Goal: Task Accomplishment & Management: Manage account settings

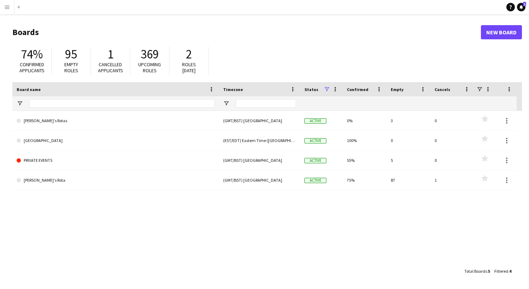
click at [471, 0] on app-navbar "Menu Boards Boards Boards All jobs Status Workforce Workforce My Workforce Recr…" at bounding box center [264, 7] width 529 height 14
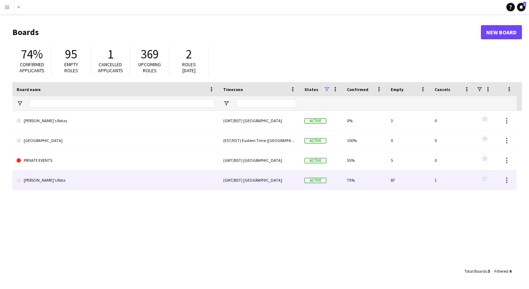
click at [36, 180] on link "[PERSON_NAME]'s Rota" at bounding box center [116, 180] width 198 height 20
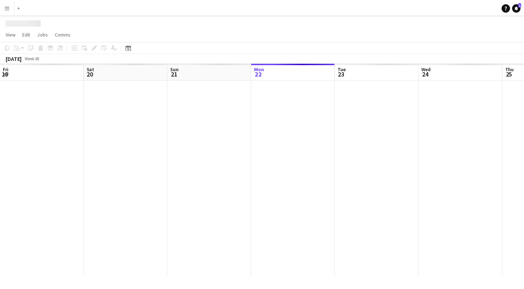
scroll to position [0, 169]
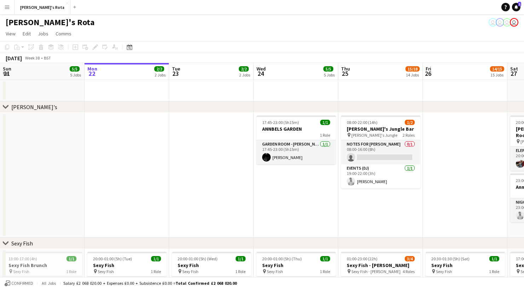
click at [4, 70] on app-icon "Expand/collapse" at bounding box center [6, 73] width 6 height 7
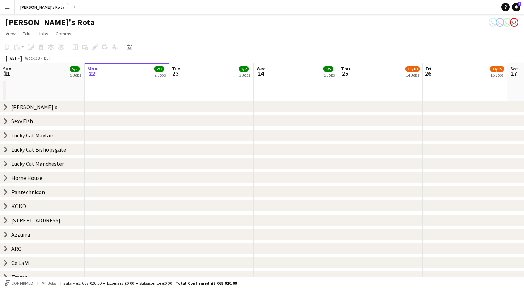
click at [5, 178] on icon "chevron-right" at bounding box center [6, 178] width 6 height 6
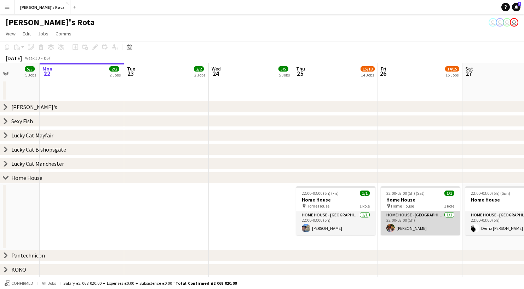
scroll to position [0, 215]
click at [411, 211] on app-card-role "HOME HOUSE - [GEOGRAPHIC_DATA] [DATE] 22:00-03:00 (5h) [PERSON_NAME]" at bounding box center [419, 223] width 79 height 24
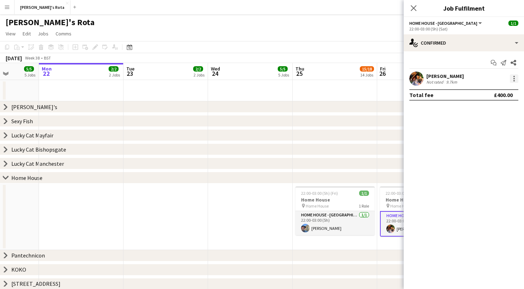
click at [513, 79] on div at bounding box center [514, 78] width 8 height 8
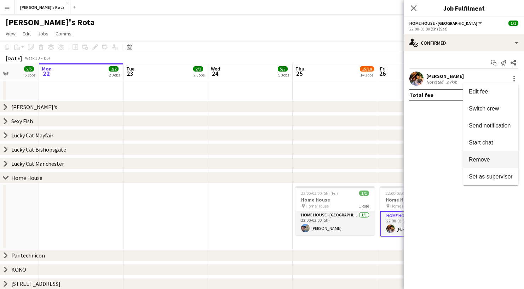
click at [495, 157] on span "Remove" at bounding box center [491, 159] width 44 height 6
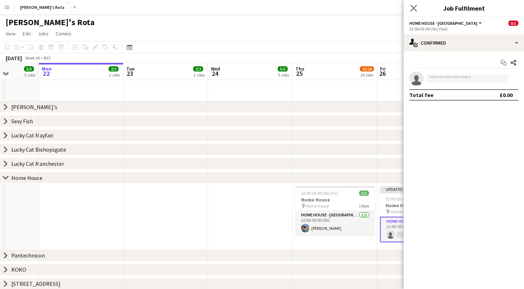
click at [413, 4] on app-icon "Close pop-in" at bounding box center [413, 8] width 10 height 10
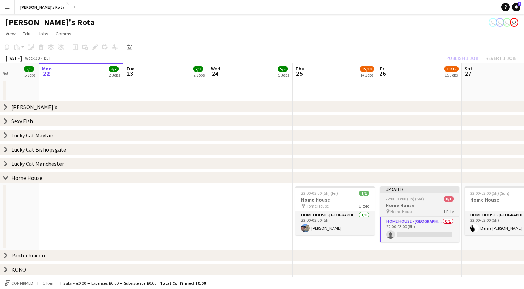
click at [413, 190] on div "Updated" at bounding box center [419, 189] width 79 height 6
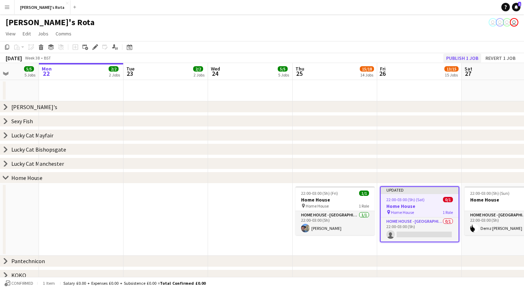
click at [463, 57] on button "Publish 1 job" at bounding box center [462, 57] width 38 height 9
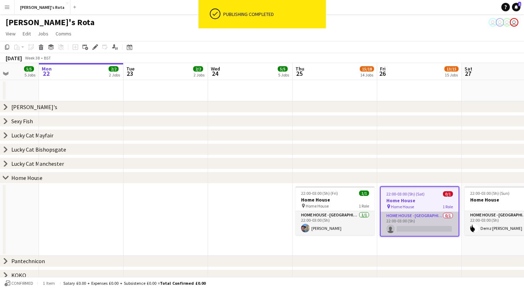
click at [422, 226] on app-card-role "HOME HOUSE - MARYLEBONE 0/1 22:00-03:00 (5h) single-neutral-actions" at bounding box center [419, 223] width 78 height 24
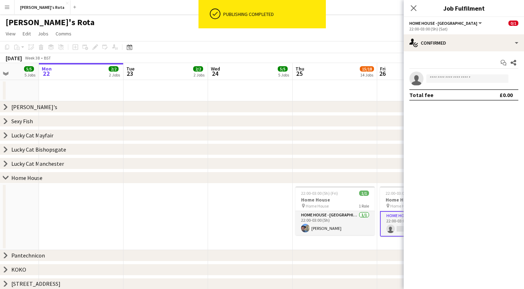
click at [458, 73] on app-invite-slot "single-neutral-actions" at bounding box center [463, 78] width 120 height 14
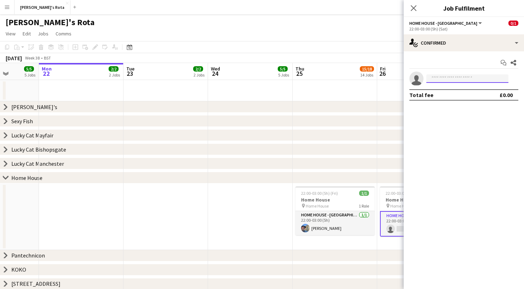
click at [458, 77] on input at bounding box center [467, 78] width 82 height 8
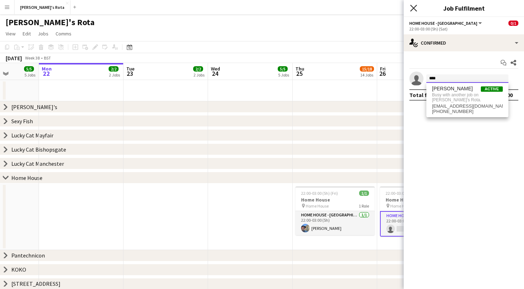
type input "****"
click at [413, 5] on icon "Close pop-in" at bounding box center [413, 8] width 7 height 7
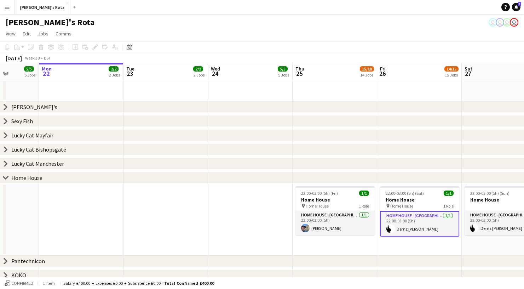
click at [4, 177] on icon at bounding box center [5, 177] width 5 height 3
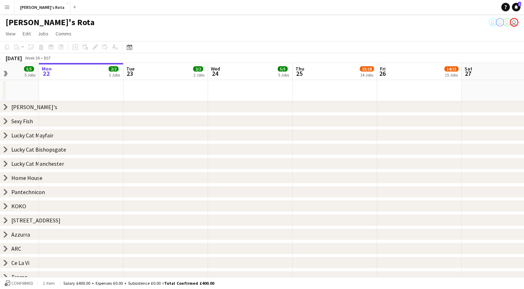
click at [5, 216] on div "chevron-right [STREET_ADDRESS]" at bounding box center [262, 219] width 524 height 11
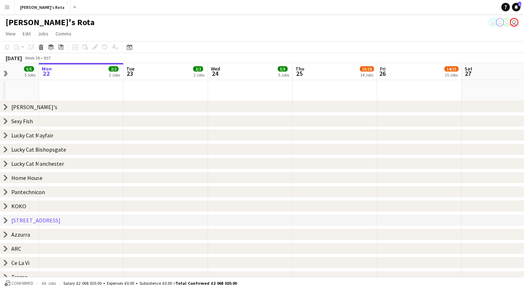
click at [5, 219] on icon "chevron-right" at bounding box center [6, 220] width 6 height 6
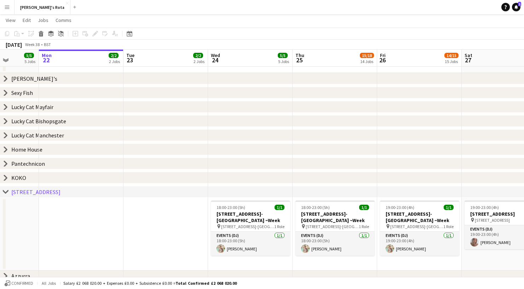
scroll to position [28, 0]
click at [7, 192] on icon at bounding box center [5, 191] width 5 height 3
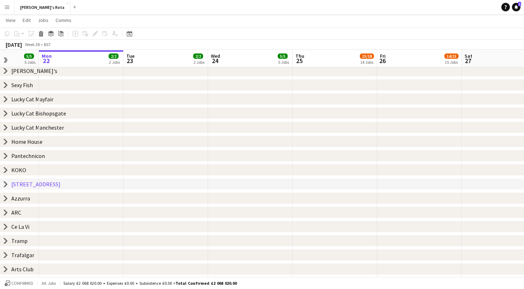
scroll to position [36, 0]
click at [7, 196] on icon "chevron-right" at bounding box center [6, 197] width 6 height 6
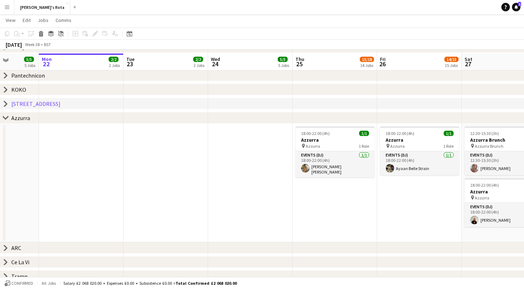
scroll to position [126, 0]
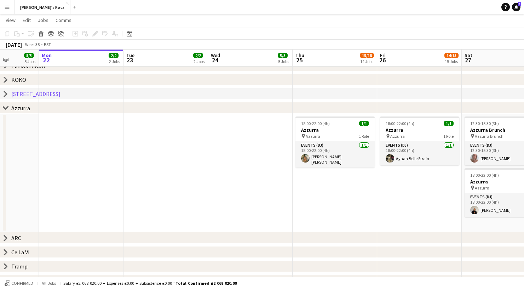
click at [6, 235] on icon "chevron-right" at bounding box center [6, 238] width 6 height 6
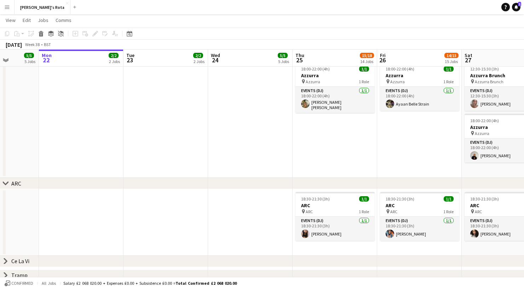
scroll to position [180, 0]
click at [7, 260] on icon at bounding box center [5, 260] width 3 height 5
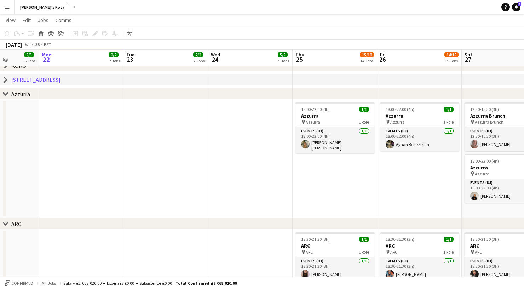
scroll to position [138, 0]
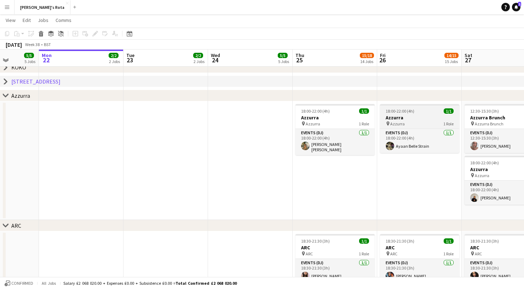
click at [414, 123] on div "pin Azzurra 1 Role" at bounding box center [419, 124] width 79 height 6
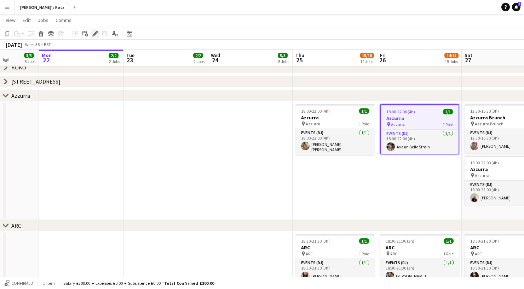
click at [94, 32] on icon "Edit" at bounding box center [95, 34] width 6 height 6
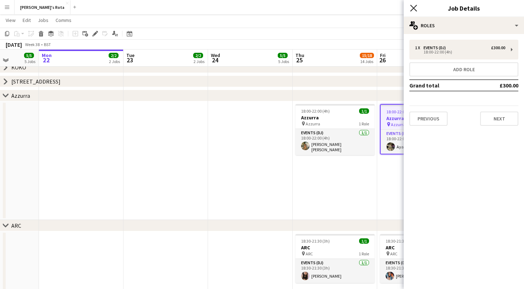
click at [413, 6] on icon "Close pop-in" at bounding box center [413, 8] width 7 height 7
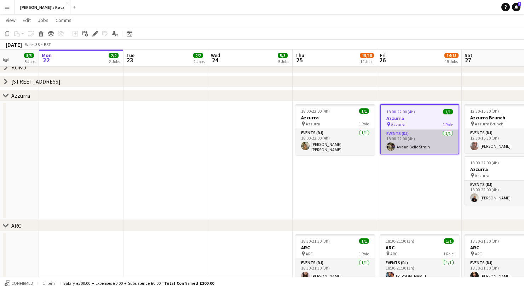
click at [428, 140] on app-card-role "Events (DJ) [DATE] 18:00-22:00 (4h) [PERSON_NAME]" at bounding box center [419, 141] width 78 height 24
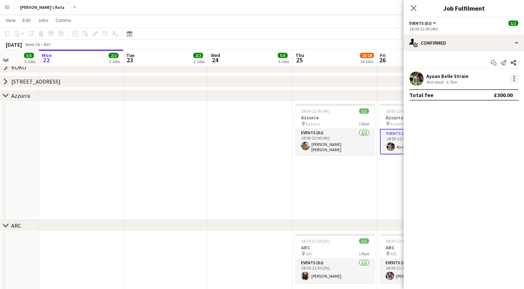
click at [513, 77] on div at bounding box center [513, 76] width 1 height 1
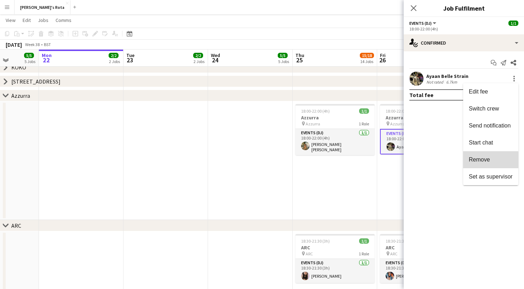
click at [489, 161] on span "Remove" at bounding box center [479, 159] width 21 height 6
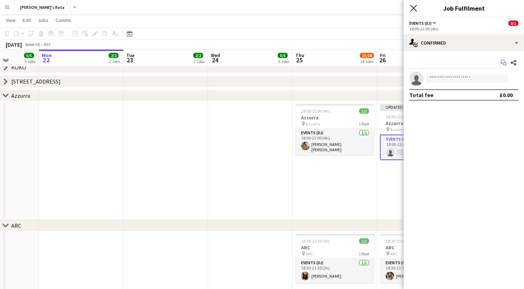
click at [413, 8] on icon at bounding box center [413, 8] width 7 height 7
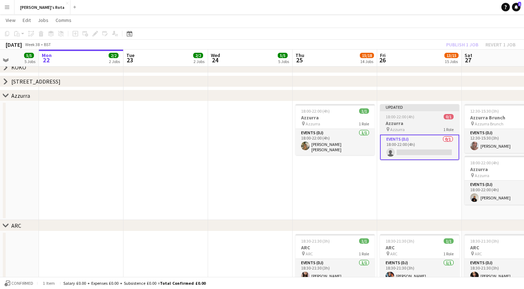
click at [411, 118] on span "18:00-22:00 (4h)" at bounding box center [399, 116] width 29 height 5
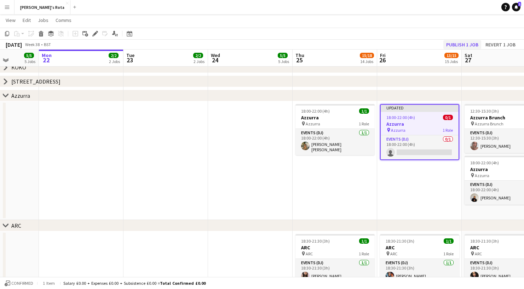
click at [458, 45] on button "Publish 1 job" at bounding box center [462, 44] width 38 height 9
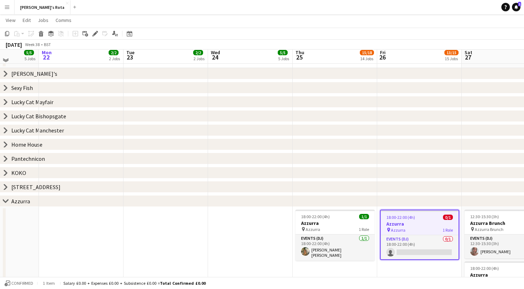
scroll to position [34, 0]
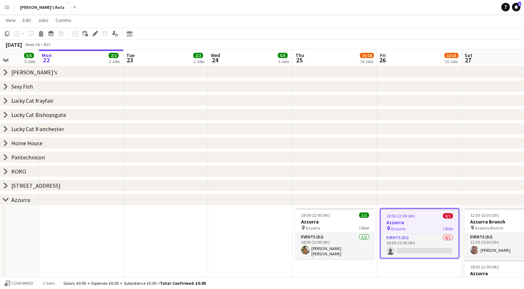
click at [5, 187] on icon at bounding box center [5, 184] width 3 height 5
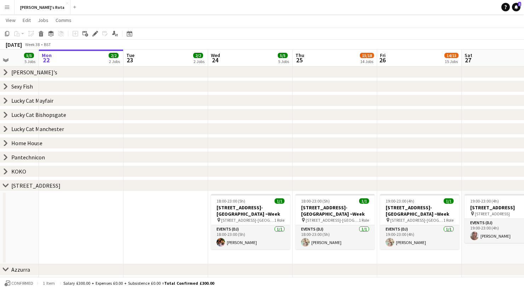
click at [5, 184] on icon "chevron-right" at bounding box center [6, 185] width 6 height 6
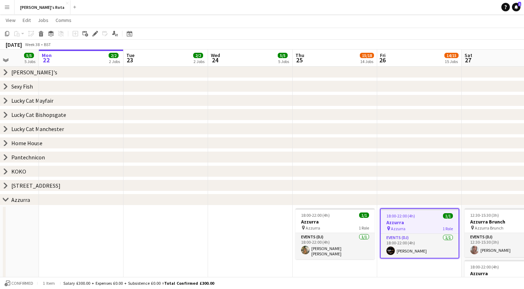
click at [5, 58] on app-icon "Expand/collapse" at bounding box center [6, 59] width 6 height 7
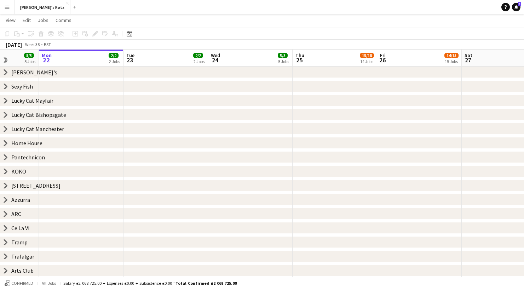
click at [5, 58] on app-icon "Expand/collapse" at bounding box center [5, 60] width 7 height 6
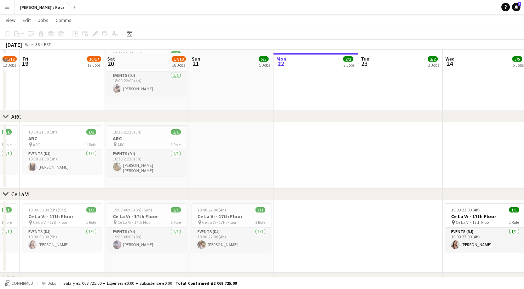
scroll to position [1228, 0]
